Goal: Information Seeking & Learning: Learn about a topic

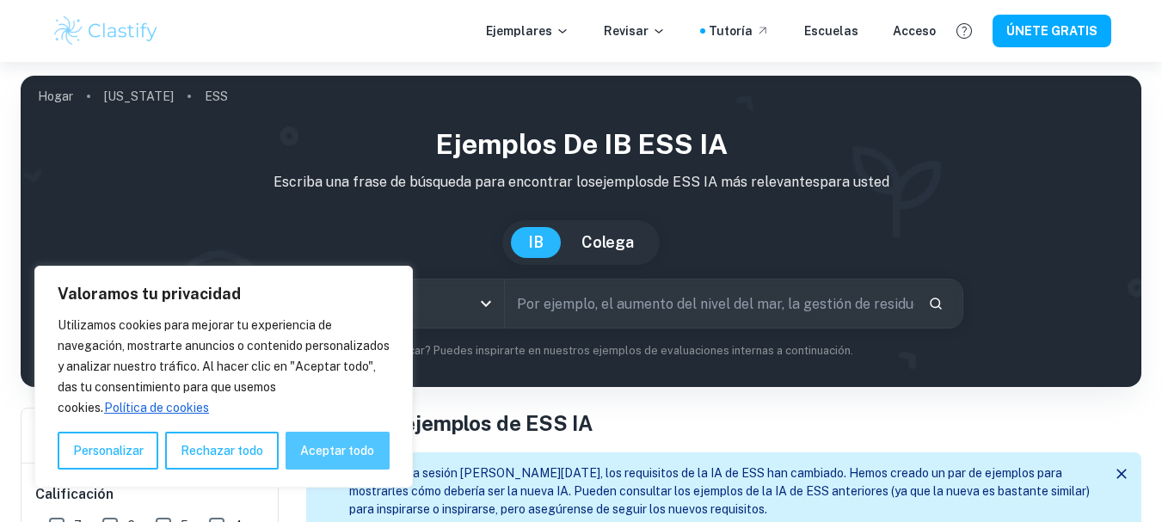
click at [344, 445] on font "Aceptar todo" at bounding box center [337, 451] width 74 height 14
checkbox input "true"
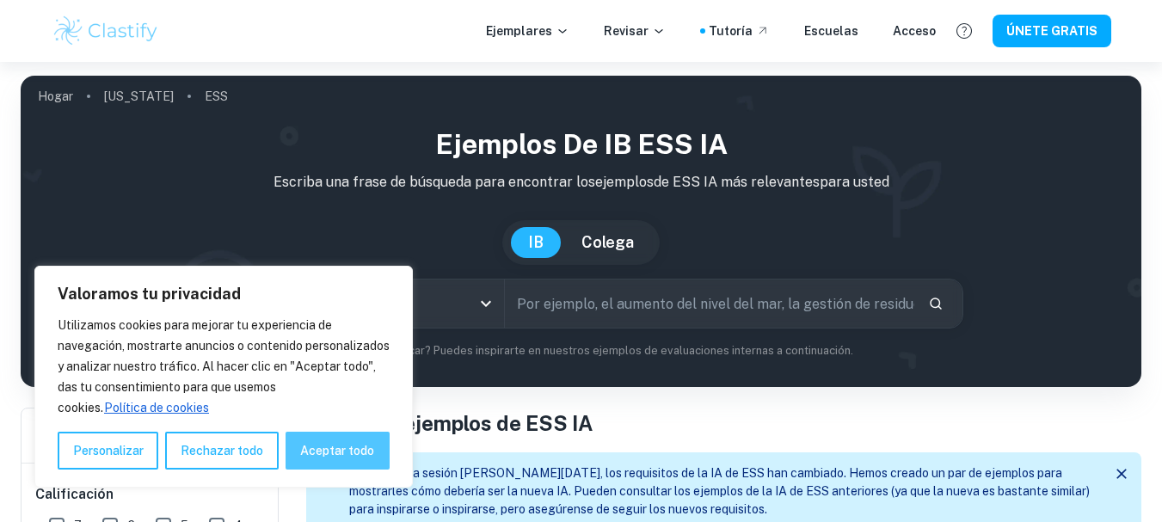
checkbox input "true"
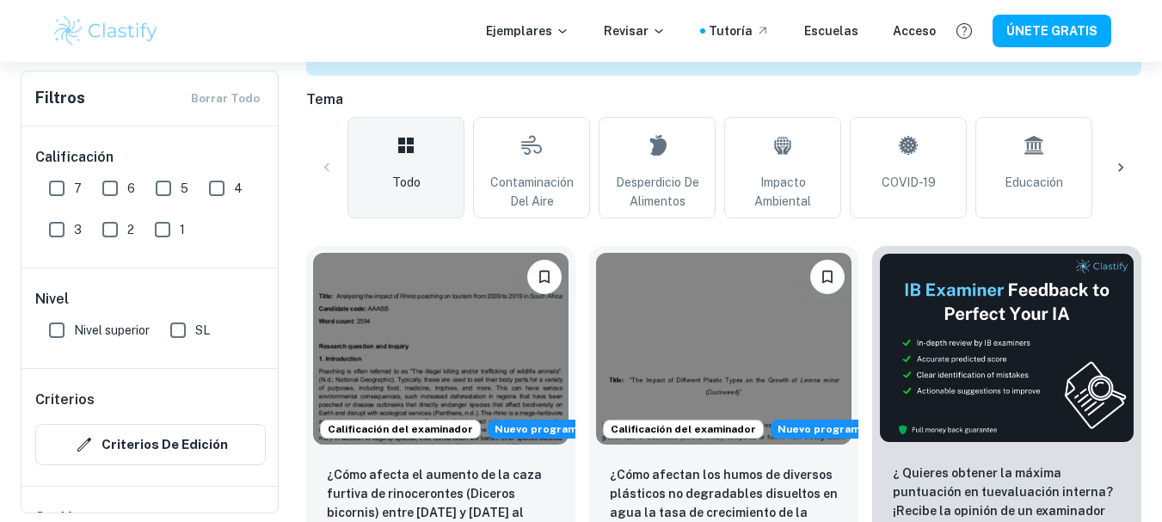
scroll to position [412, 0]
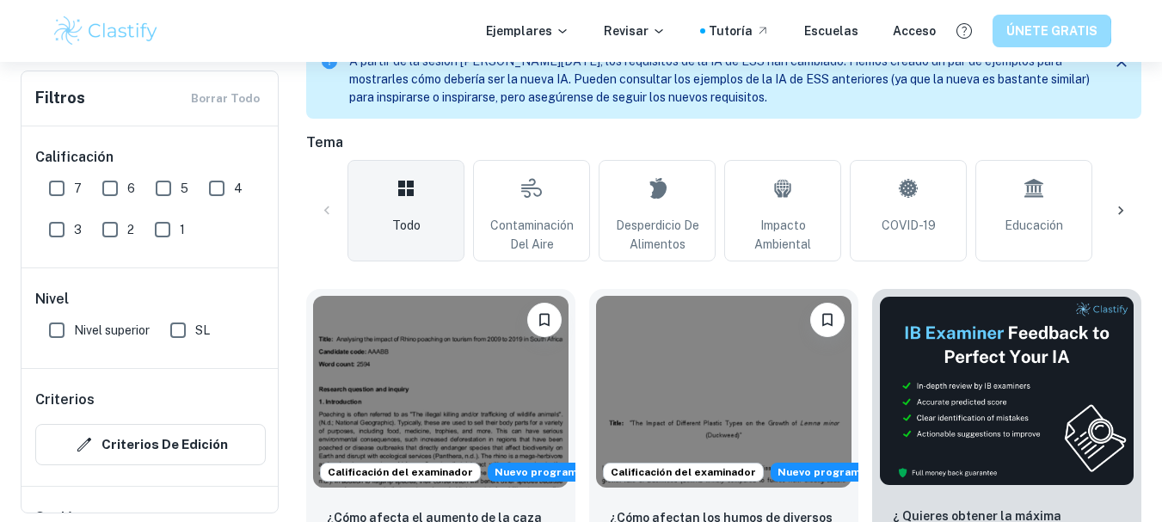
click at [1044, 30] on font "ÚNETE GRATIS" at bounding box center [1051, 32] width 91 height 14
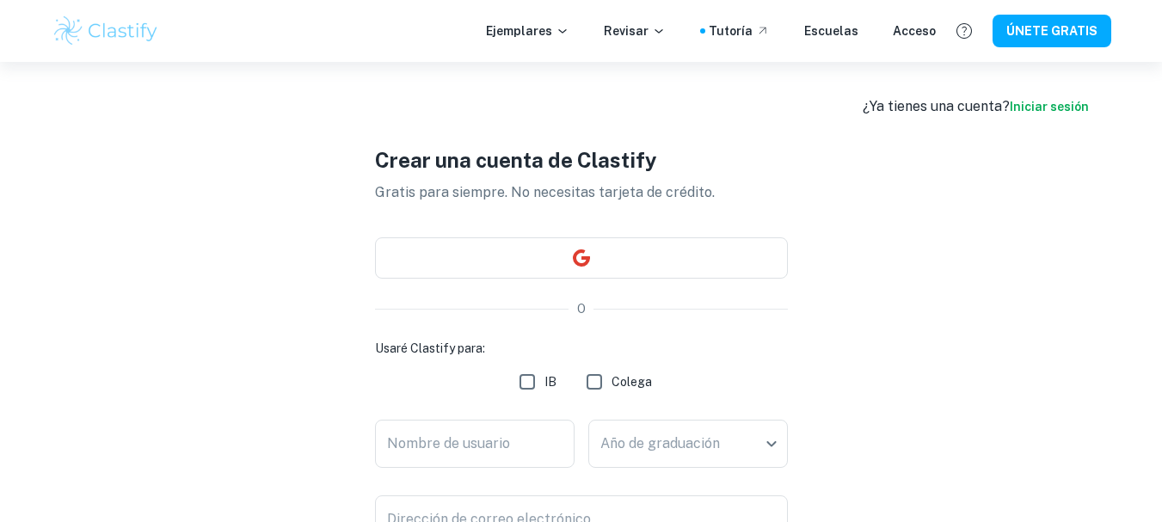
click at [514, 163] on font "Crear una cuenta de Clastify" at bounding box center [516, 160] width 282 height 24
click at [1039, 108] on font "Iniciar sesión" at bounding box center [1049, 107] width 79 height 14
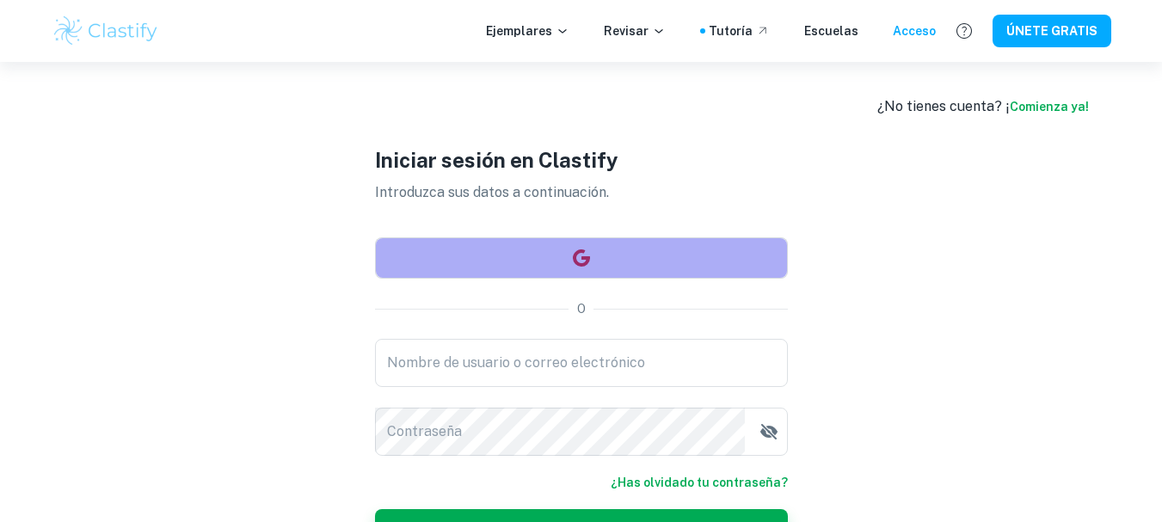
click at [586, 265] on icon "button" at bounding box center [580, 257] width 17 height 17
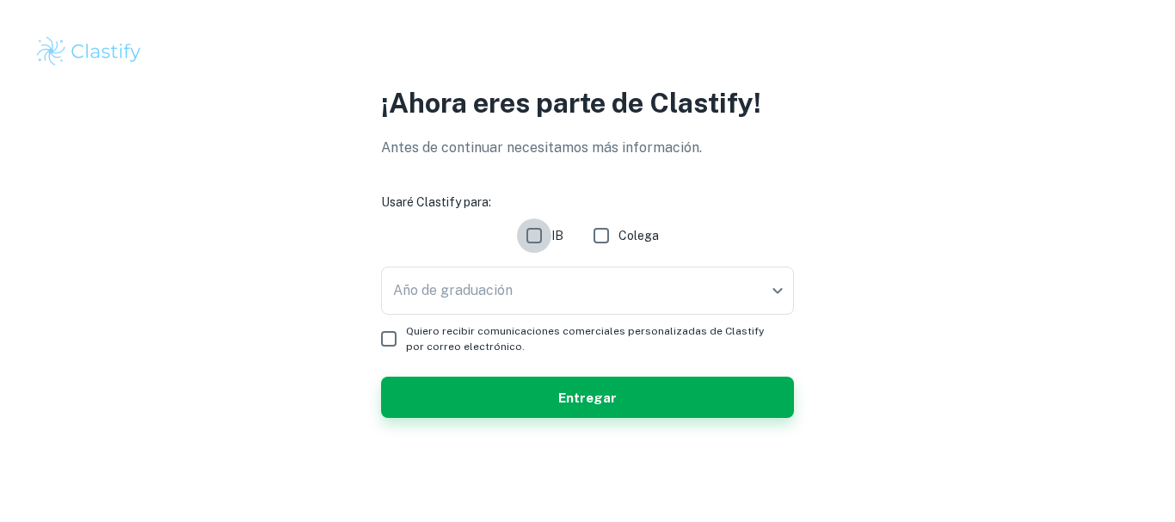
click at [539, 237] on input "IB" at bounding box center [534, 235] width 34 height 34
checkbox input "true"
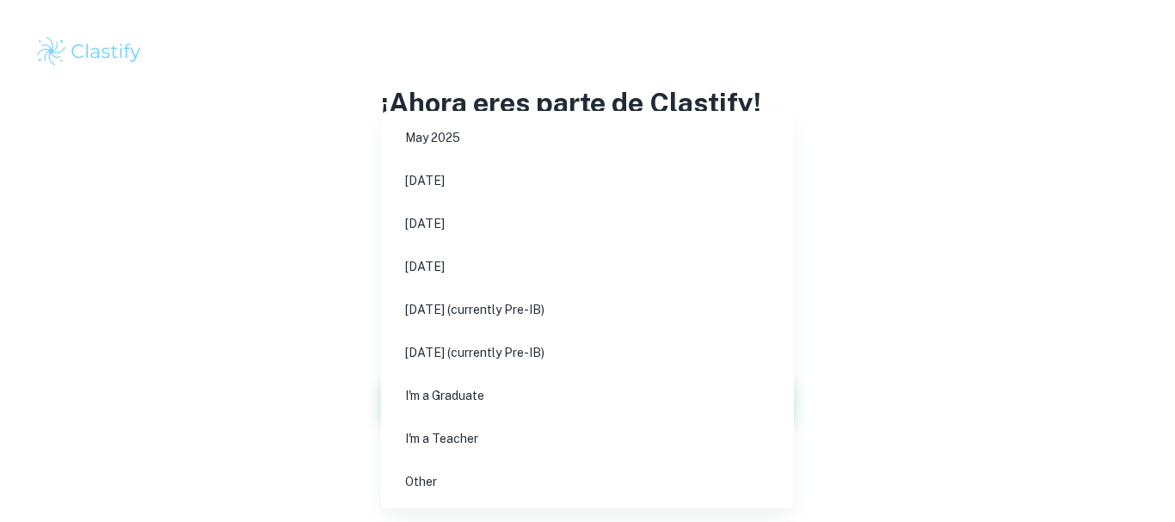
click at [771, 289] on body "Valoramos tu privacidad Utilizamos cookies para mejorar tu experiencia de naveg…" at bounding box center [587, 261] width 1175 height 522
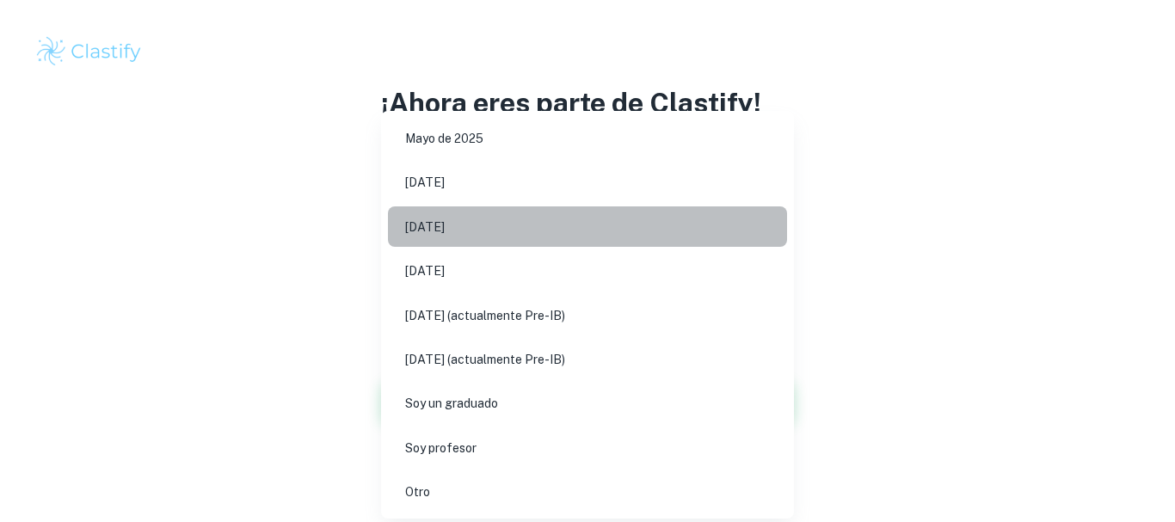
click at [488, 227] on li "[DATE]" at bounding box center [587, 226] width 399 height 40
type input "M26"
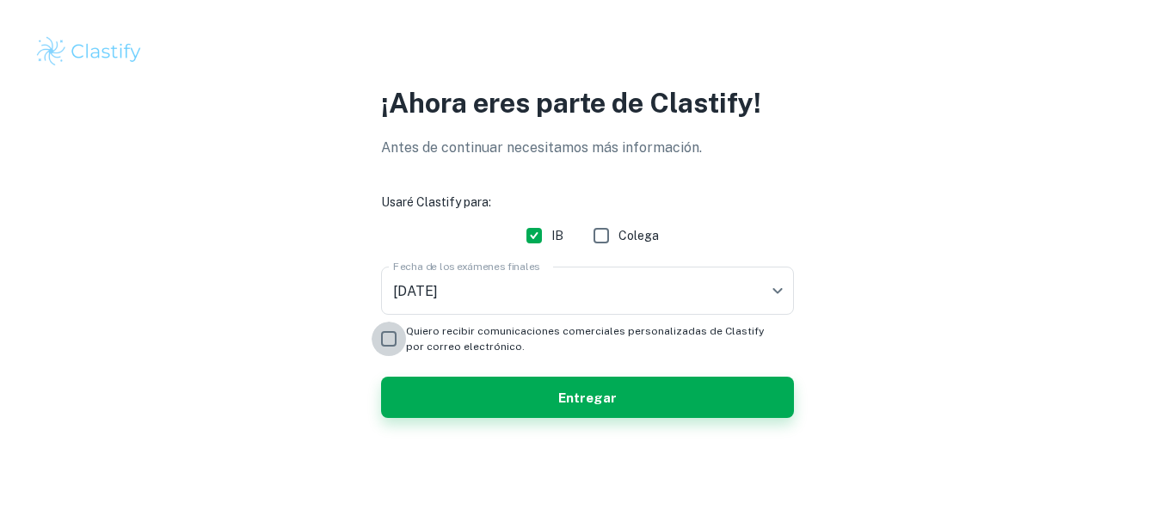
click at [390, 335] on input "Quiero recibir comunicaciones comerciales personalizadas de Clastify por correo…" at bounding box center [388, 339] width 34 height 34
checkbox input "true"
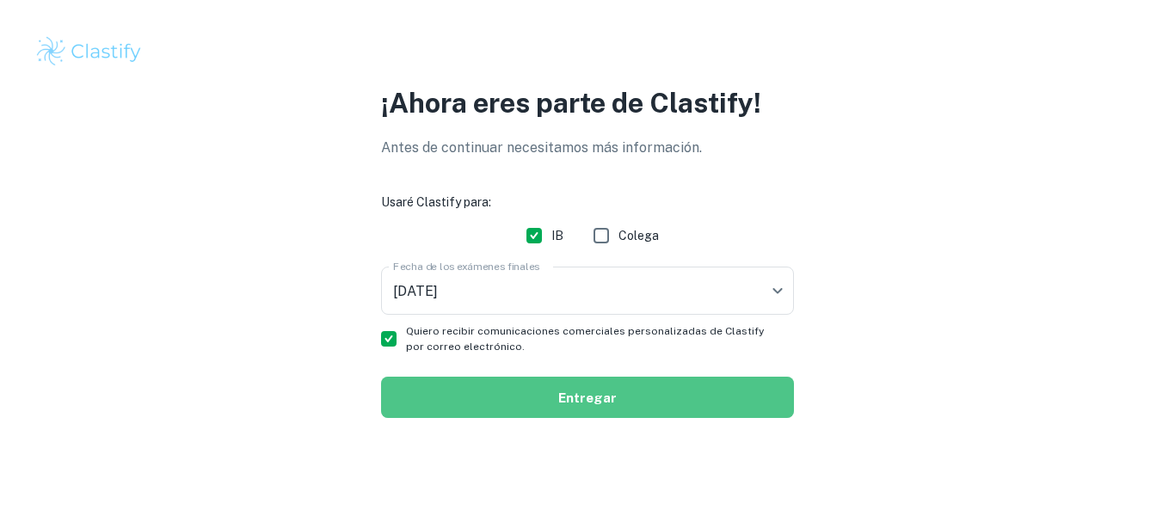
click at [590, 402] on font "Entregar" at bounding box center [587, 397] width 58 height 15
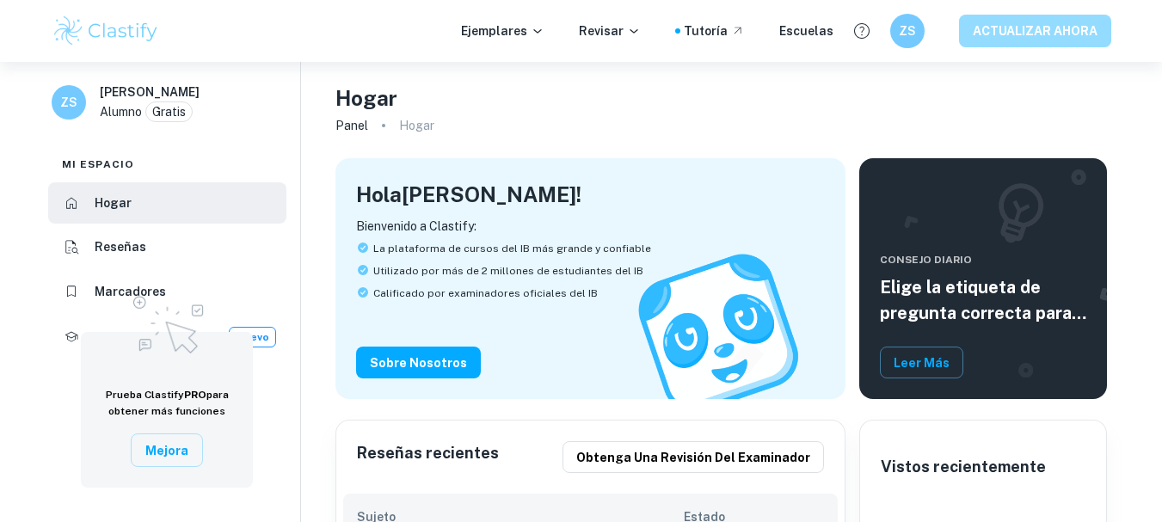
click at [1010, 28] on font "ACTUALIZAR AHORA" at bounding box center [1035, 32] width 125 height 14
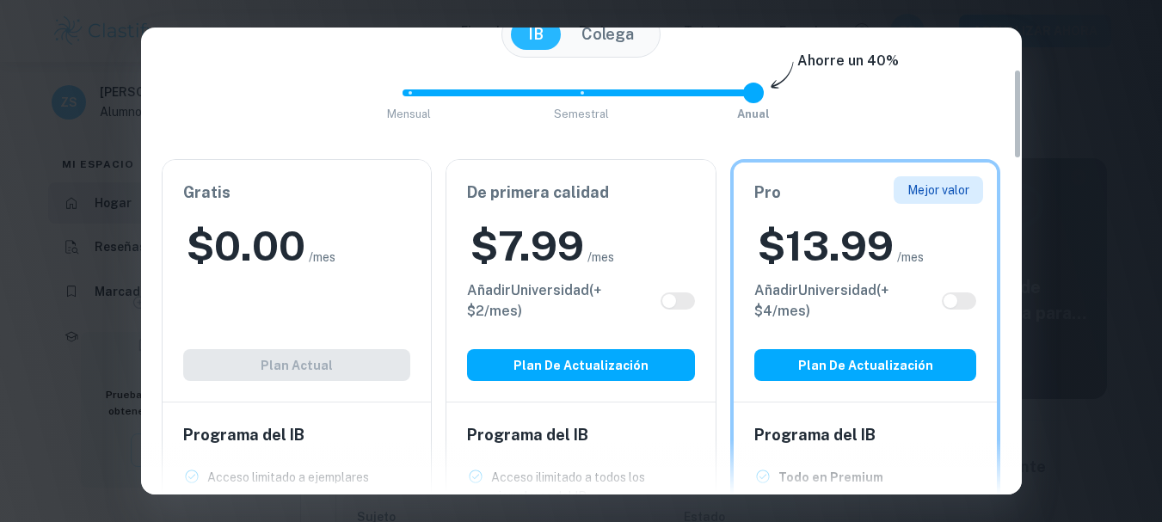
scroll to position [224, 0]
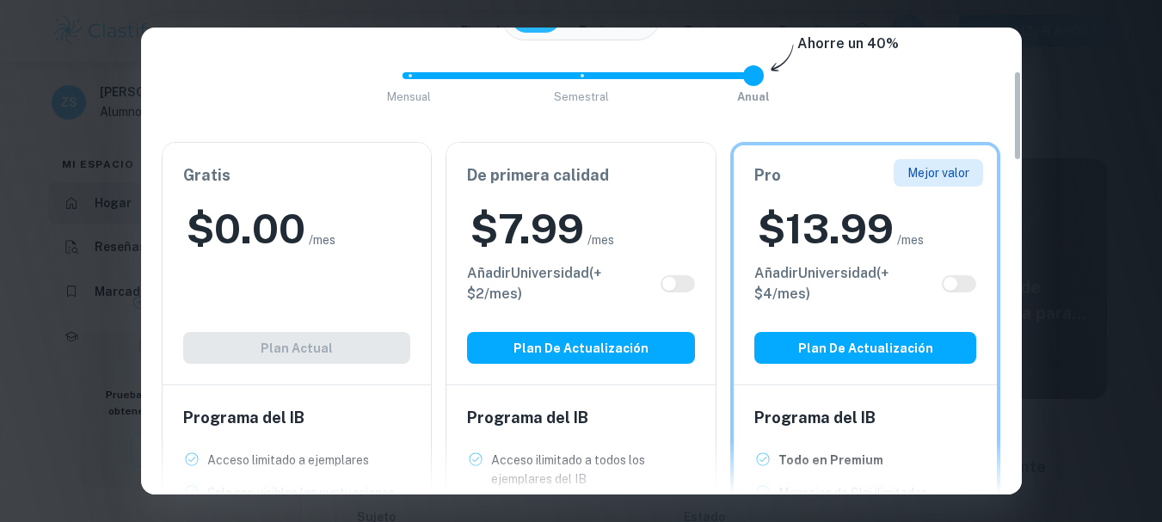
drag, startPoint x: 1016, startPoint y: 77, endPoint x: 1014, endPoint y: 120, distance: 43.9
click at [1014, 120] on div "Domina fácilmente tus trabajos del IB y triunfa en tus ensayos universitarios. …" at bounding box center [581, 261] width 881 height 467
click at [307, 347] on div "Gratis $ 0.00 /mes Añadir Universidad (+ $ 2 /mes) Plan actual" at bounding box center [297, 264] width 269 height 242
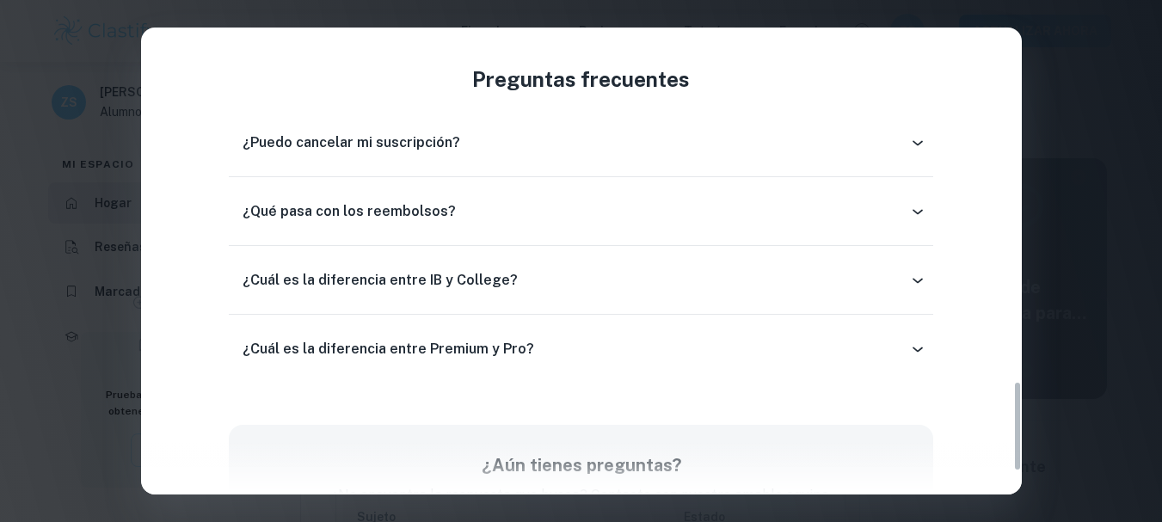
scroll to position [1814, 0]
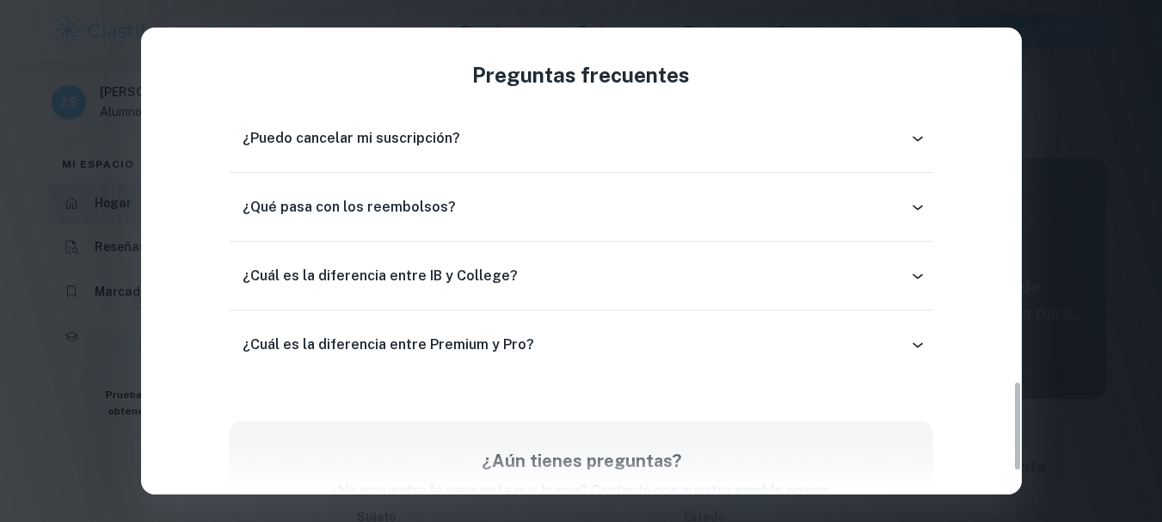
drag, startPoint x: 1016, startPoint y: 101, endPoint x: 1016, endPoint y: 412, distance: 311.3
click at [1016, 412] on div "Domina fácilmente tus trabajos del IB y triunfa en tus ensayos universitarios. …" at bounding box center [581, 261] width 881 height 467
click at [921, 273] on icon at bounding box center [917, 275] width 17 height 17
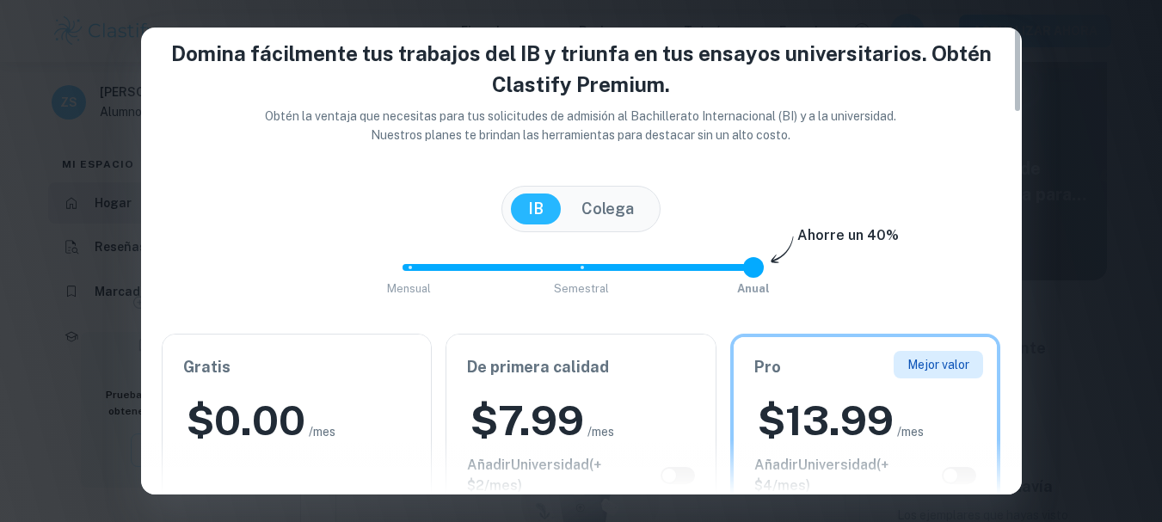
scroll to position [0, 0]
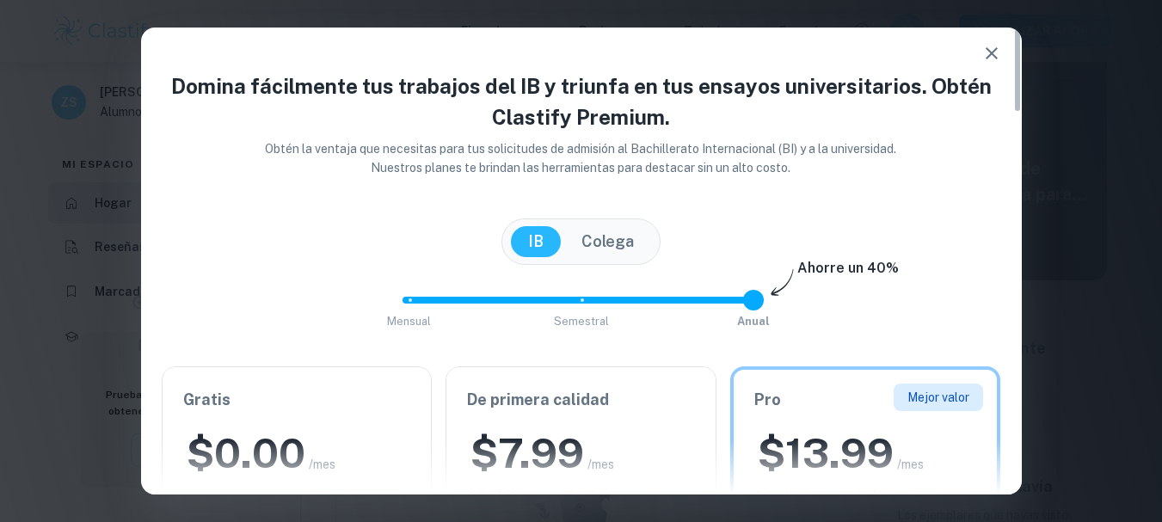
drag, startPoint x: 1018, startPoint y: 406, endPoint x: 1010, endPoint y: 65, distance: 340.6
click at [1010, 65] on div "Domina fácilmente tus trabajos del IB y triunfa en tus ensayos universitarios. …" at bounding box center [581, 261] width 881 height 467
click at [531, 238] on font "IB" at bounding box center [535, 241] width 15 height 18
click at [537, 243] on font "IB" at bounding box center [535, 241] width 15 height 18
click at [605, 239] on font "Colega" at bounding box center [607, 241] width 52 height 18
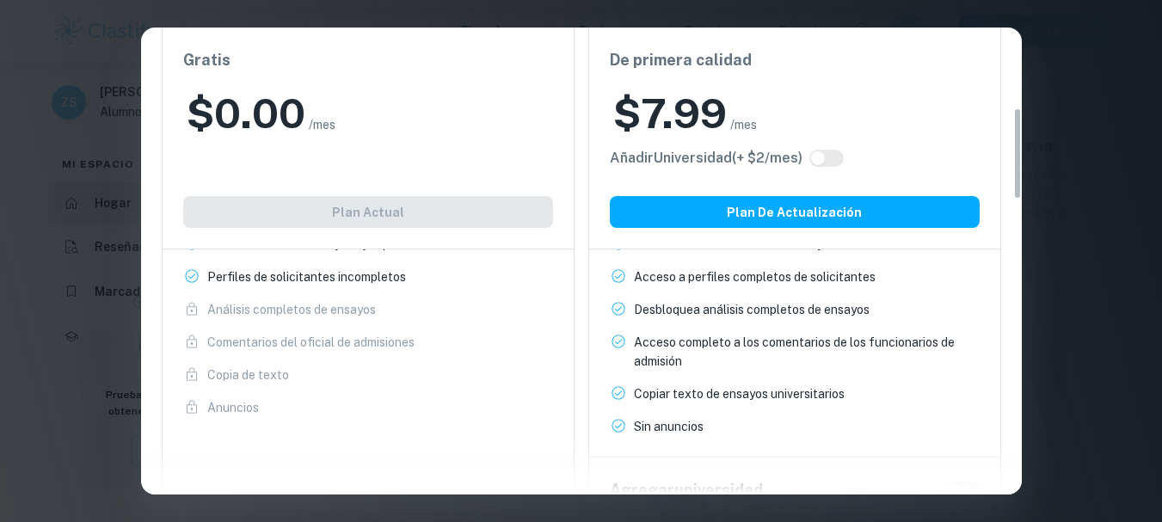
scroll to position [405, 0]
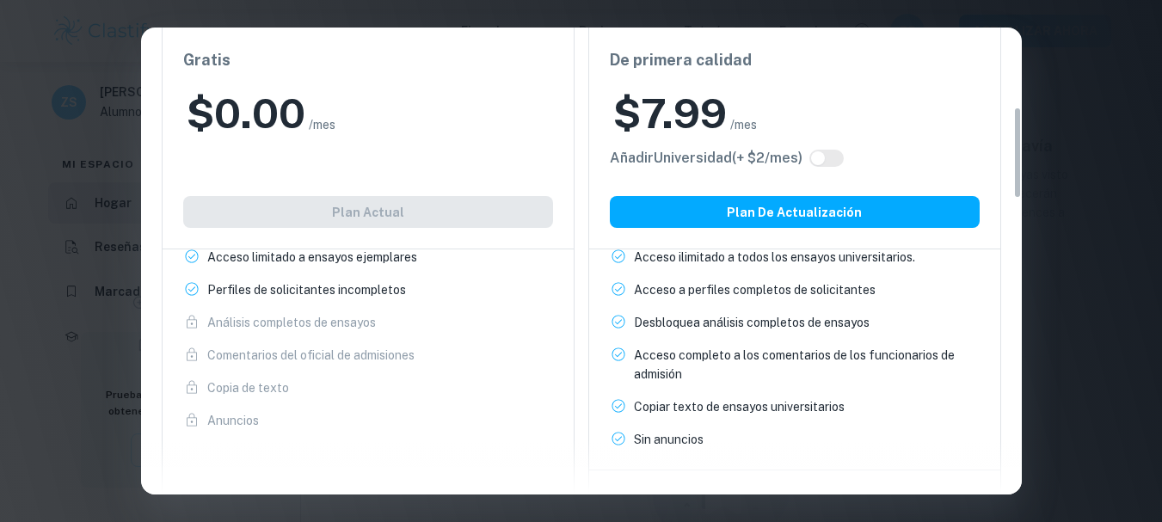
drag, startPoint x: 1019, startPoint y: 90, endPoint x: 1026, endPoint y: 170, distance: 80.3
click at [1026, 170] on div "Domina fácilmente tus trabajos del IB y triunfa en tus ensayos universitarios. …" at bounding box center [581, 261] width 1162 height 522
drag, startPoint x: 1158, startPoint y: 228, endPoint x: 1161, endPoint y: 185, distance: 43.1
click at [1161, 185] on div "Domina fácilmente tus trabajos del IB y triunfa en tus ensayos universitarios. …" at bounding box center [581, 261] width 1162 height 522
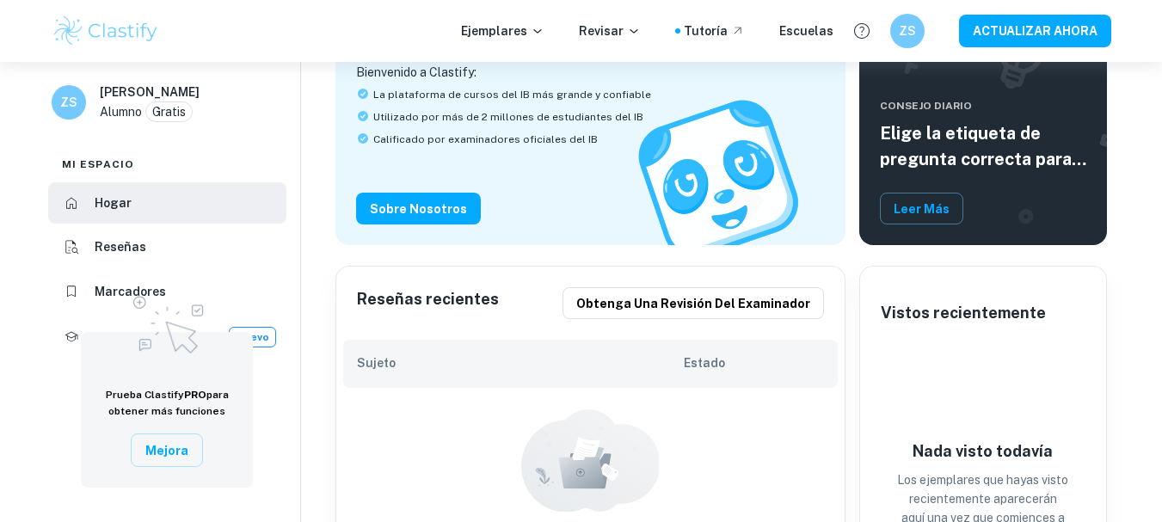
scroll to position [157, 0]
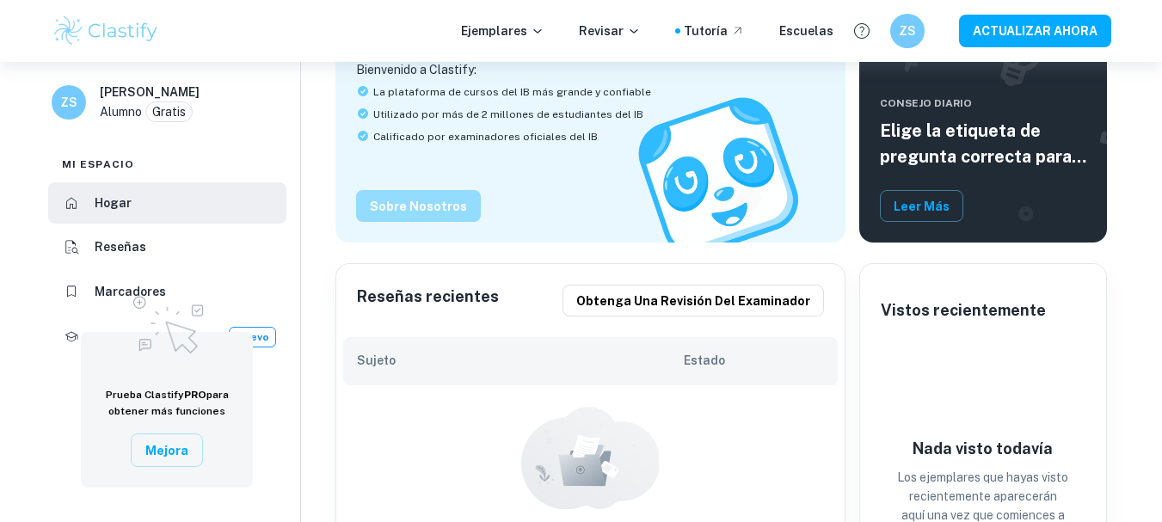
click at [425, 207] on font "Sobre nosotros" at bounding box center [418, 207] width 97 height 14
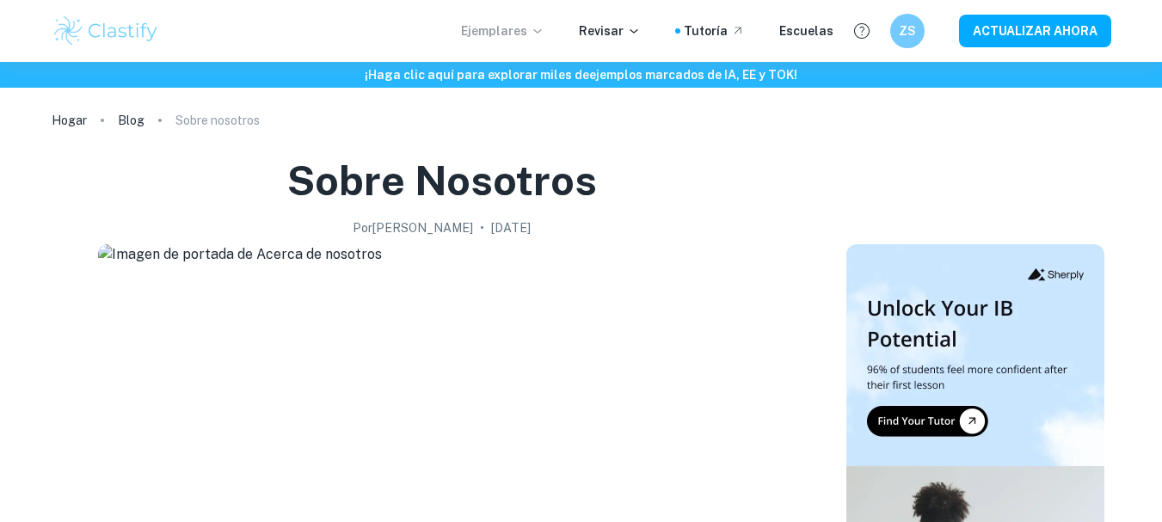
click at [542, 34] on icon at bounding box center [538, 31] width 14 height 14
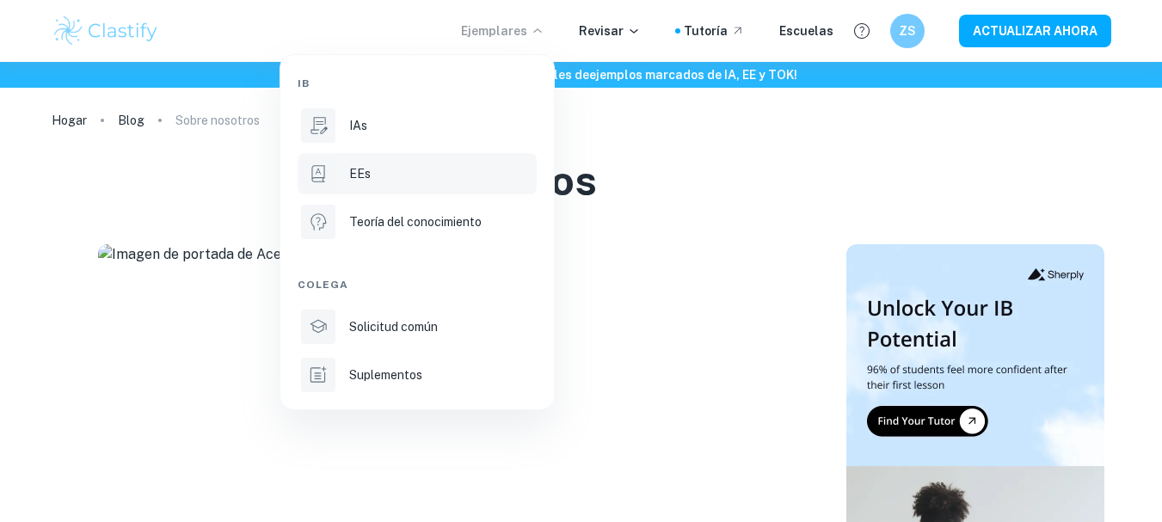
click at [355, 179] on font "EEs" at bounding box center [359, 174] width 21 height 14
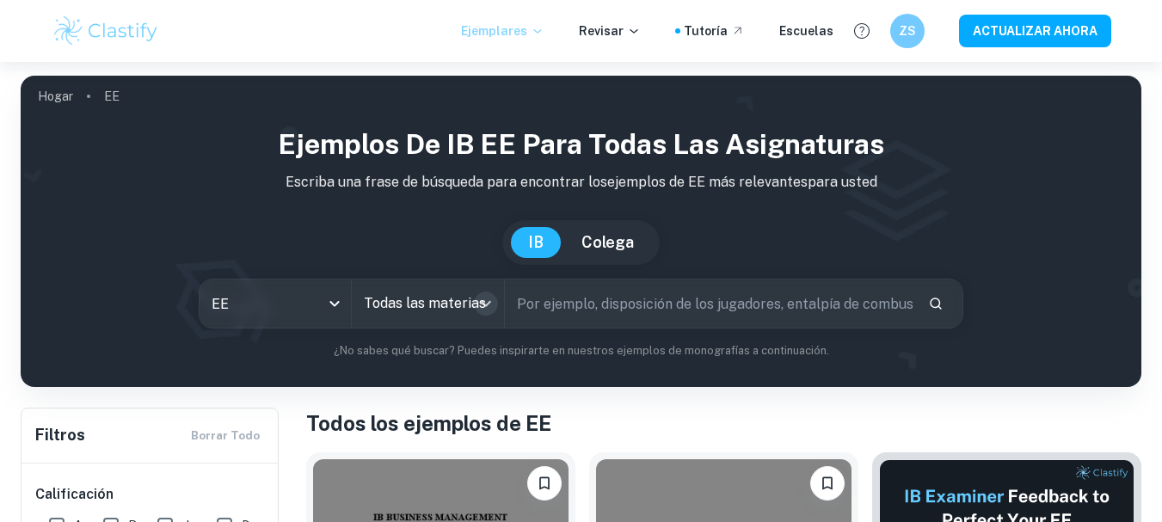
click at [489, 304] on icon "Abierto" at bounding box center [486, 303] width 21 height 21
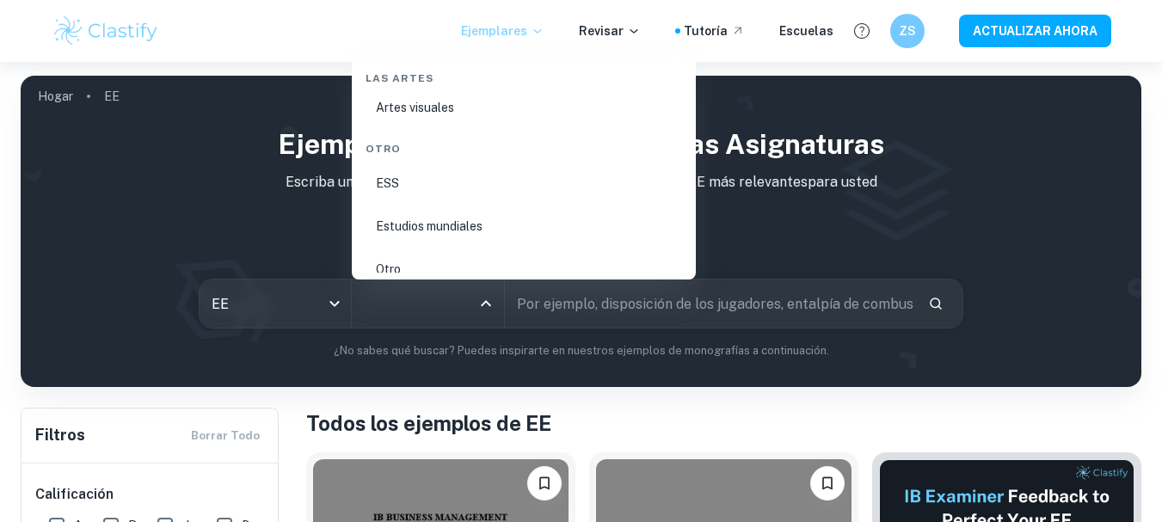
scroll to position [3116, 0]
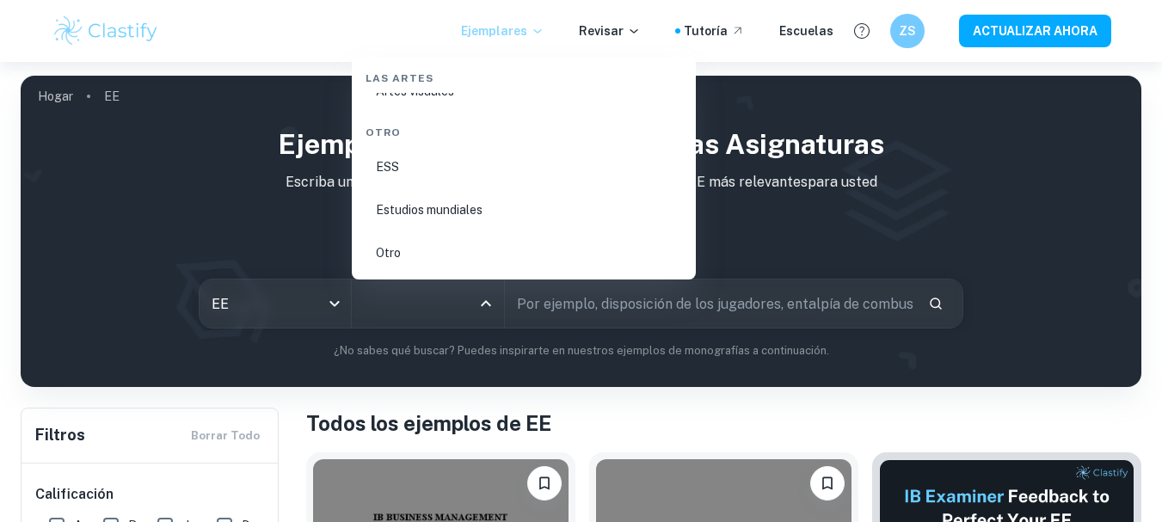
click at [415, 173] on li "ESS" at bounding box center [524, 167] width 330 height 40
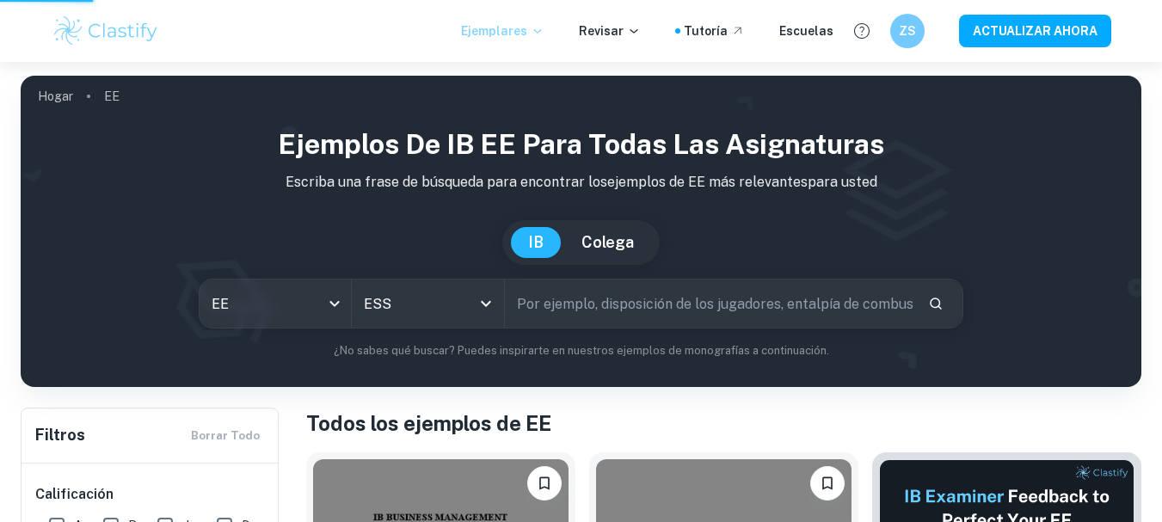
type input "ESS"
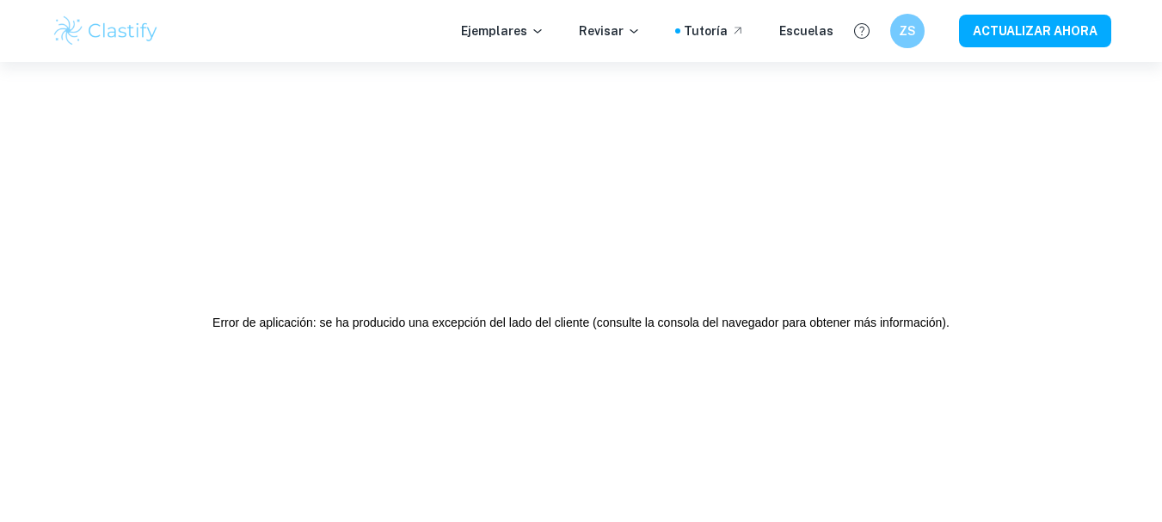
click at [598, 335] on h2 "Error de aplicación: se ha producido una excepción del lado del cliente (consul…" at bounding box center [580, 323] width 737 height 42
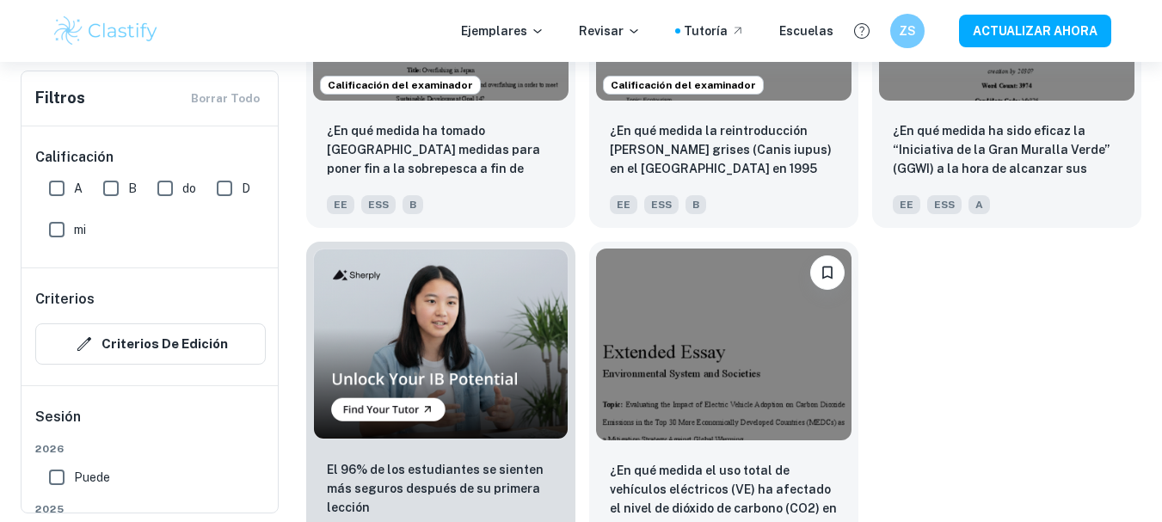
scroll to position [1091, 0]
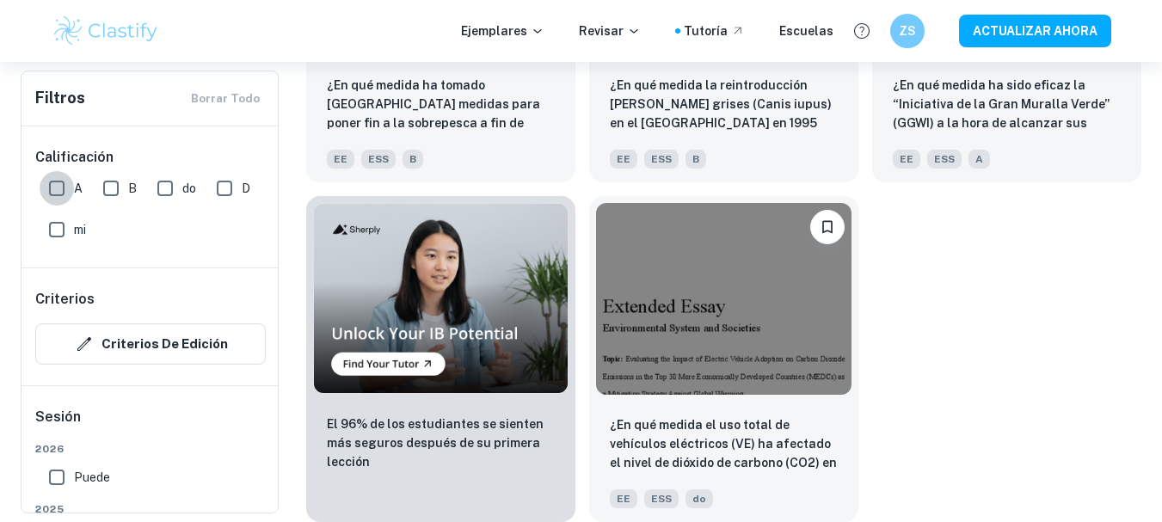
click at [52, 188] on input "A" at bounding box center [57, 188] width 34 height 34
checkbox input "true"
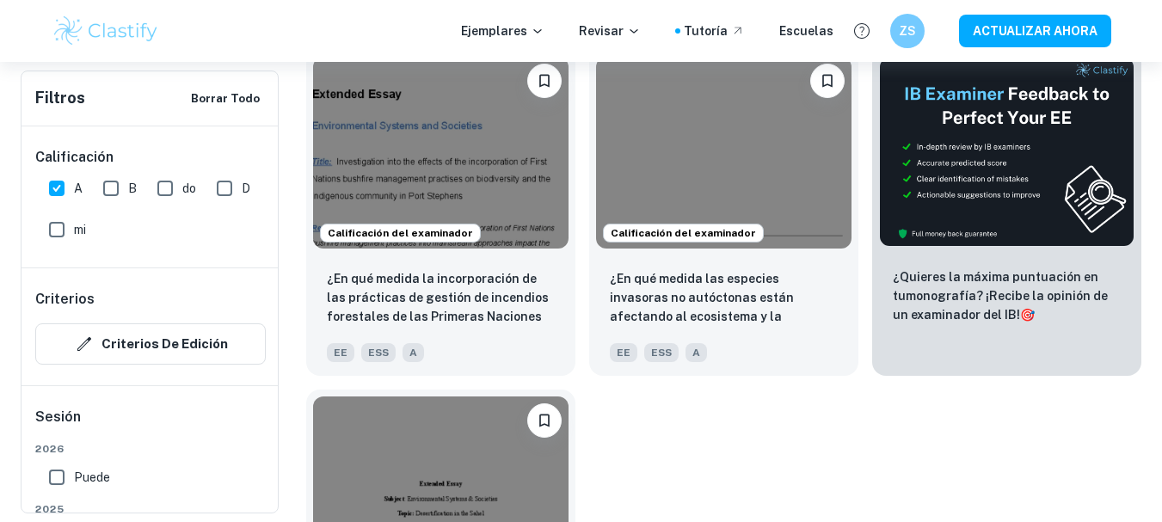
scroll to position [602, 0]
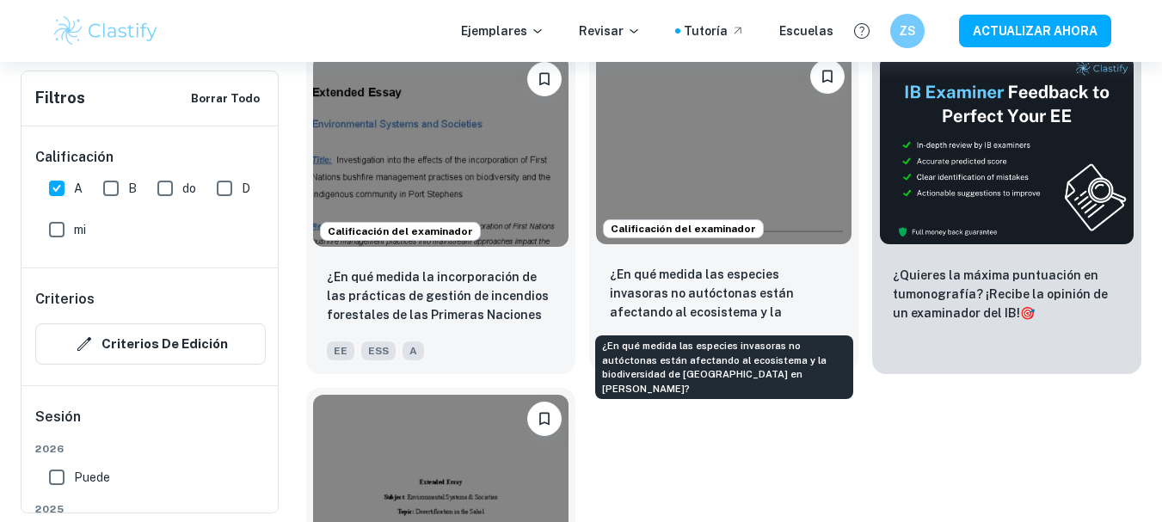
click at [709, 295] on font "¿En qué medida las especies invasoras no autóctonas están afectando al ecosiste…" at bounding box center [702, 321] width 184 height 108
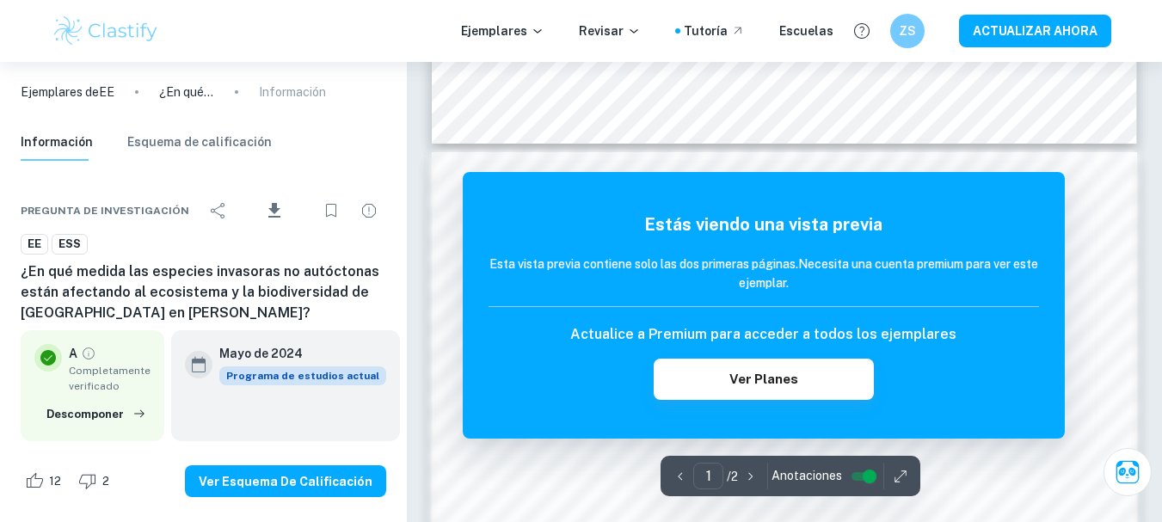
scroll to position [183, 0]
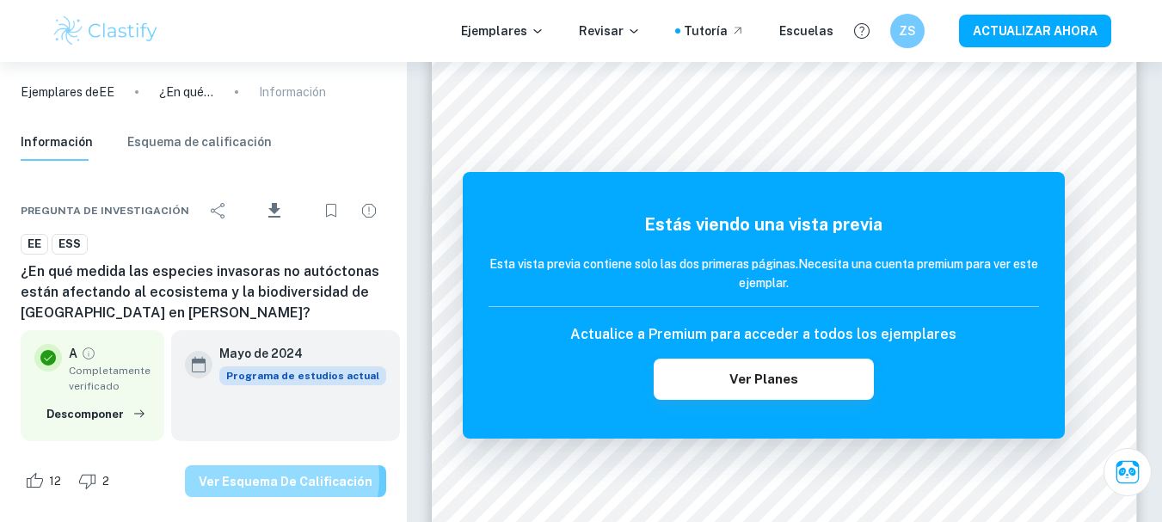
click at [275, 478] on font "Ver esquema de calificación" at bounding box center [286, 482] width 174 height 14
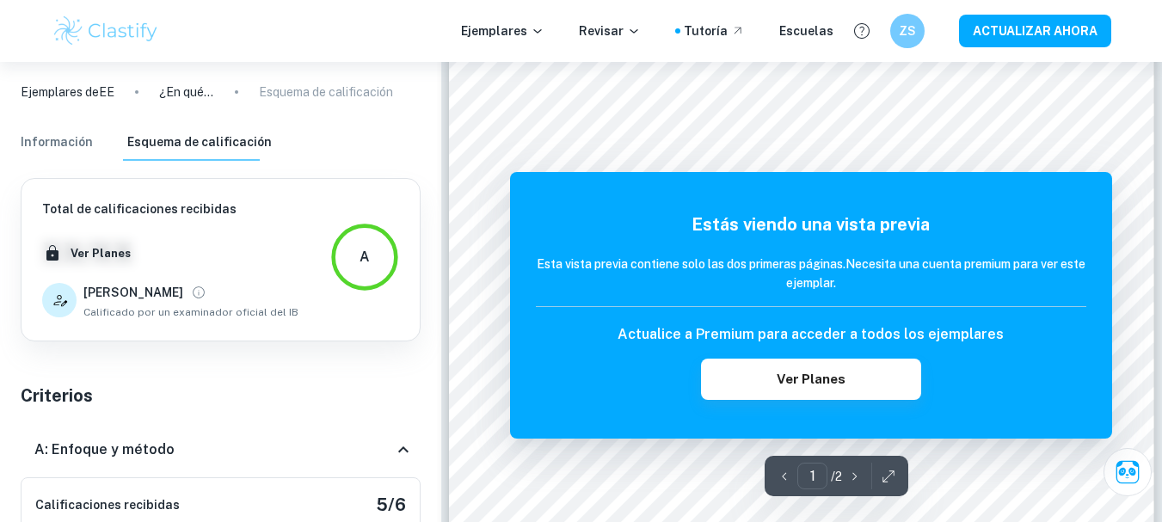
scroll to position [0, 0]
